Goal: Book appointment/travel/reservation

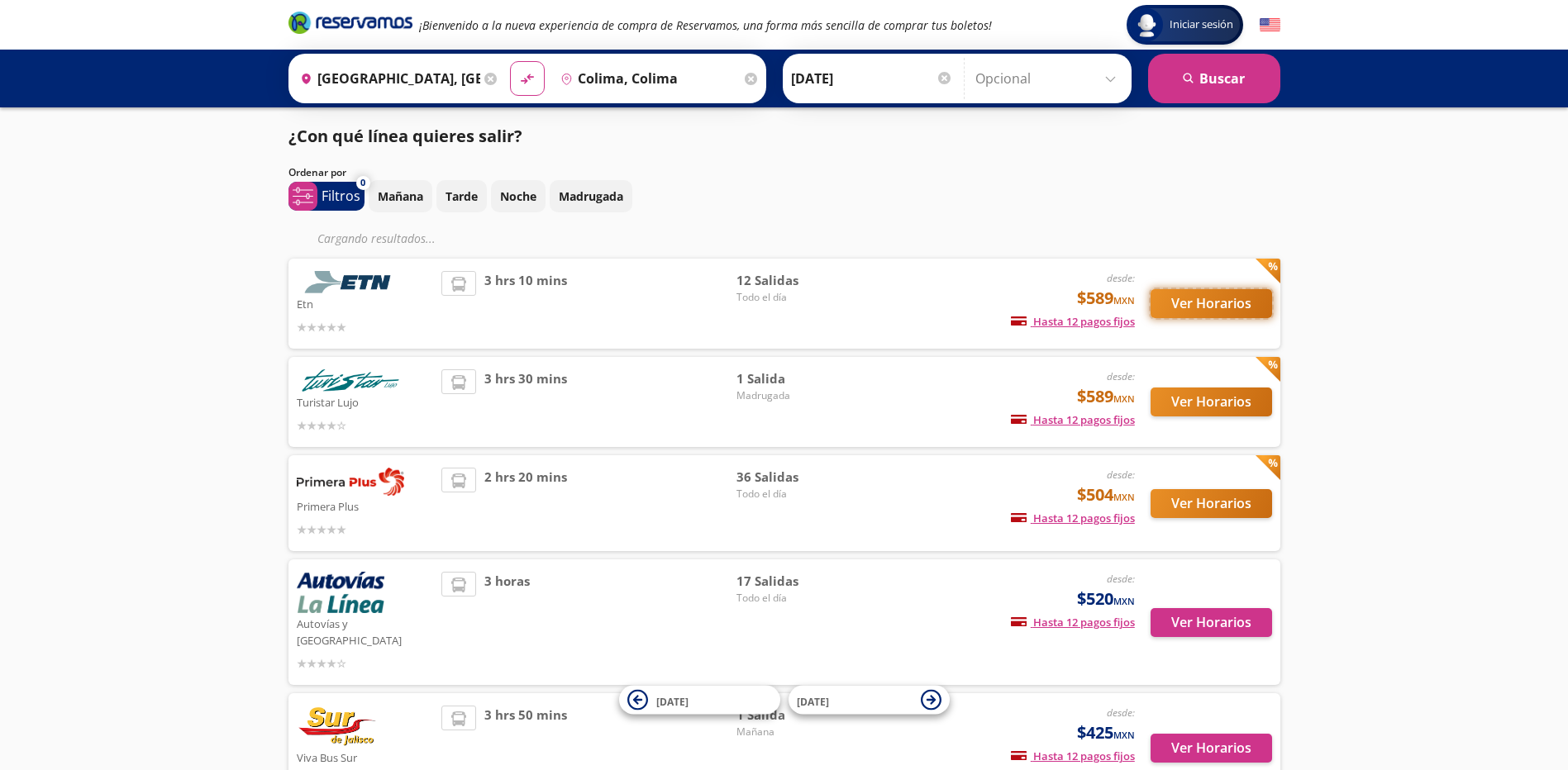
click at [1235, 303] on button "Ver Horarios" at bounding box center [1211, 304] width 121 height 29
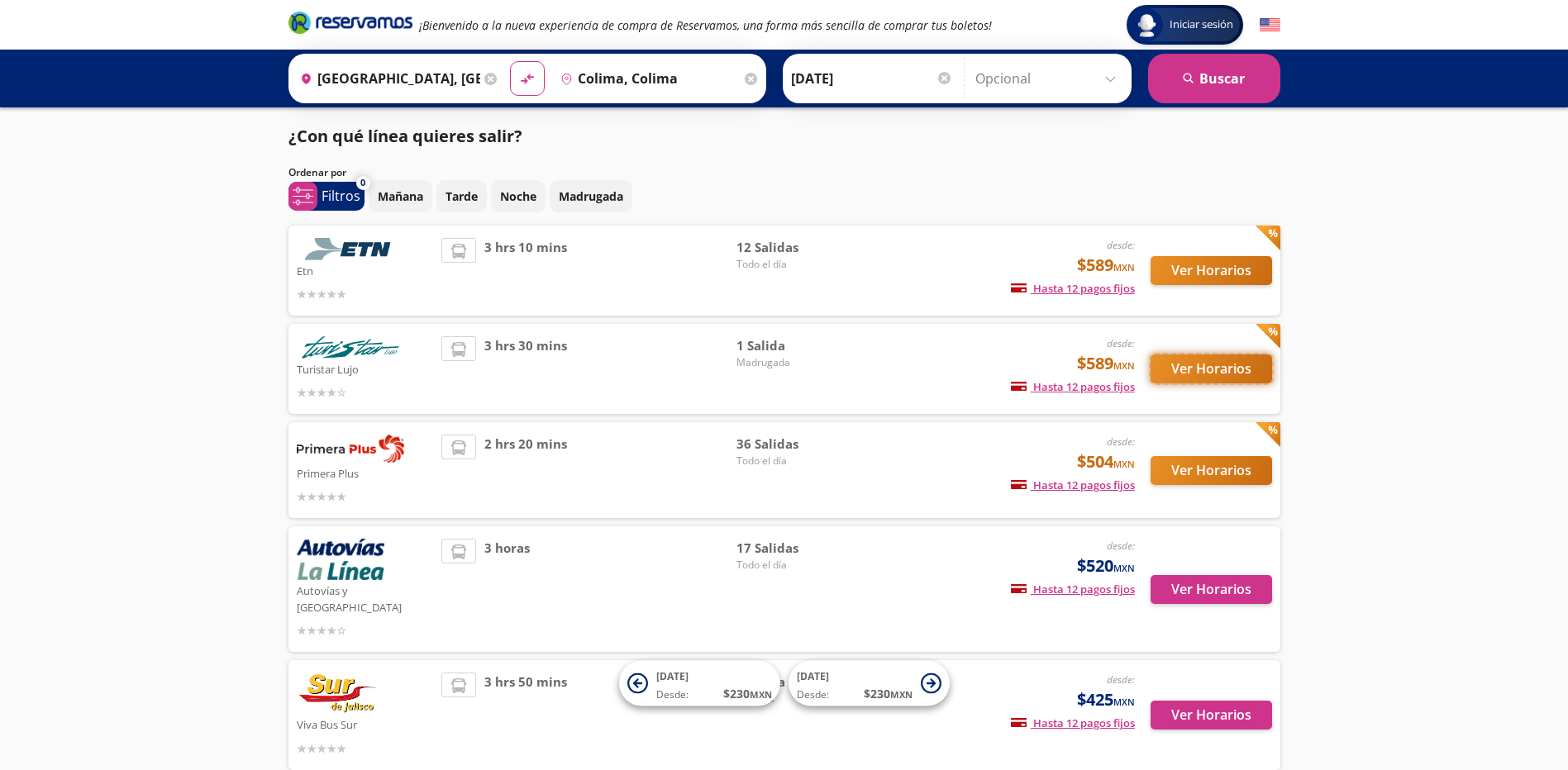
click at [1220, 370] on button "Ver Horarios" at bounding box center [1211, 369] width 121 height 29
